Goal: Transaction & Acquisition: Purchase product/service

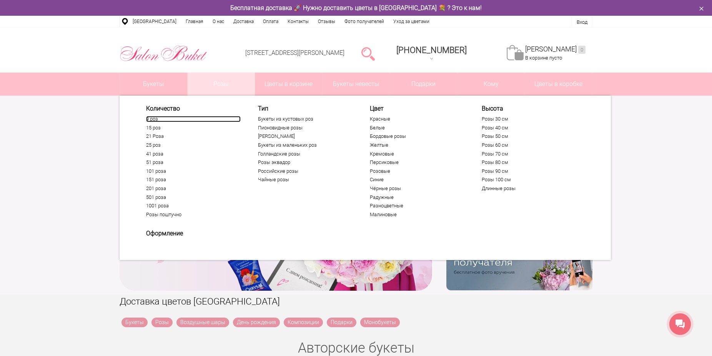
click at [151, 117] on link "9 роз" at bounding box center [193, 119] width 95 height 6
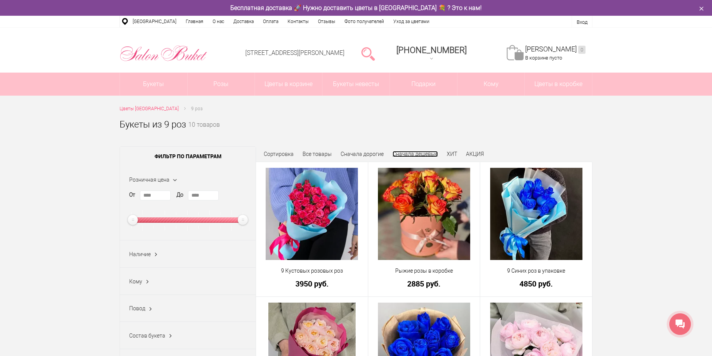
click at [422, 155] on link "Сначала дешевые" at bounding box center [414, 154] width 45 height 6
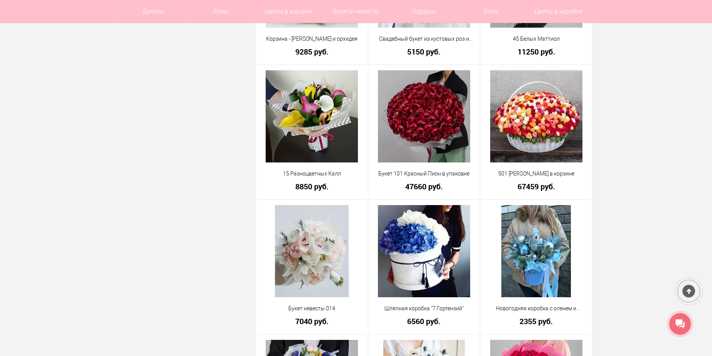
scroll to position [1215, 0]
